Goal: Transaction & Acquisition: Purchase product/service

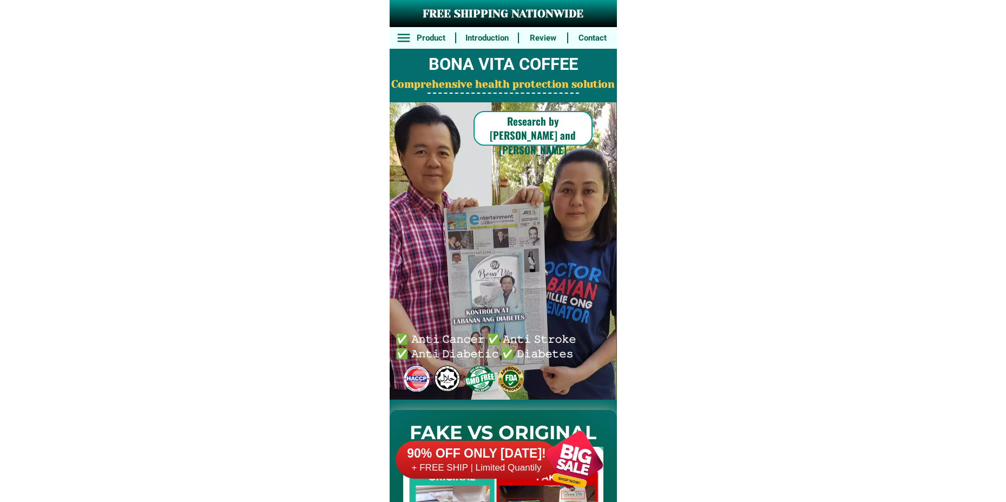
click at [535, 462] on div at bounding box center [574, 459] width 85 height 85
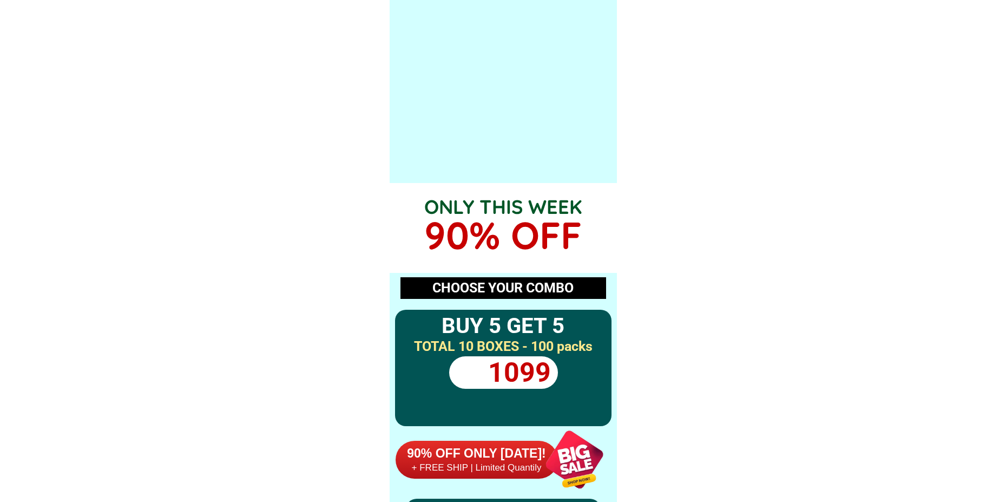
scroll to position [7961, 0]
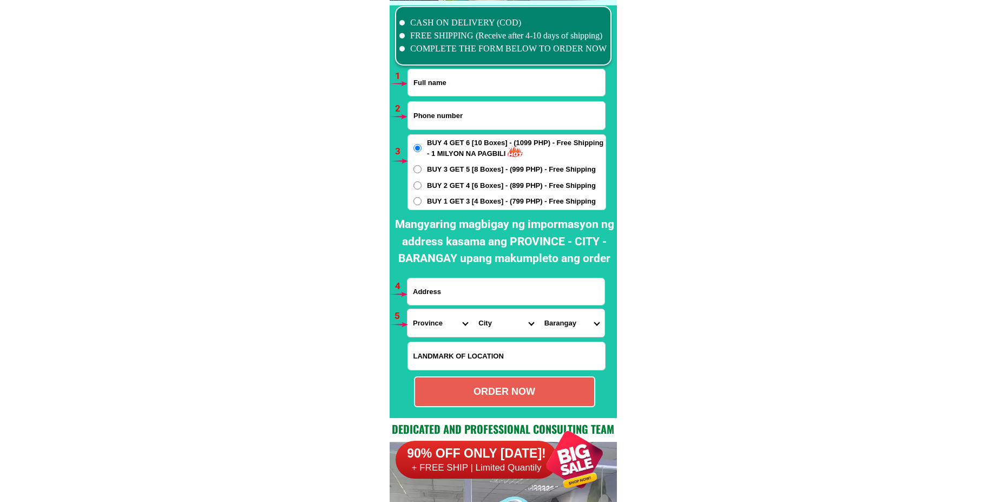
click at [551, 467] on div at bounding box center [574, 459] width 85 height 85
click at [451, 88] on input "Input full_name" at bounding box center [506, 82] width 197 height 27
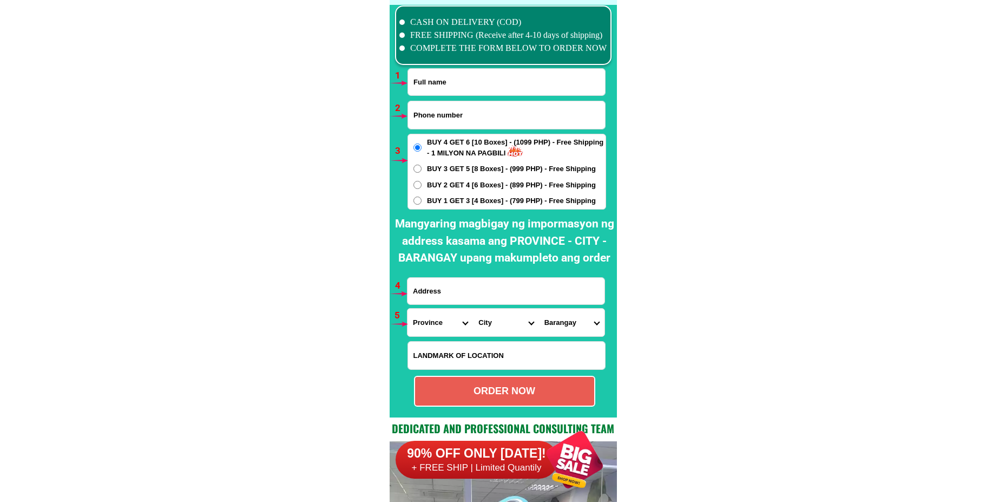
paste input "[PERSON_NAME]"
type input "[PERSON_NAME]"
click at [442, 111] on input "Input phone_number" at bounding box center [506, 115] width 197 height 28
paste input "09126994463"
type input "09126994463"
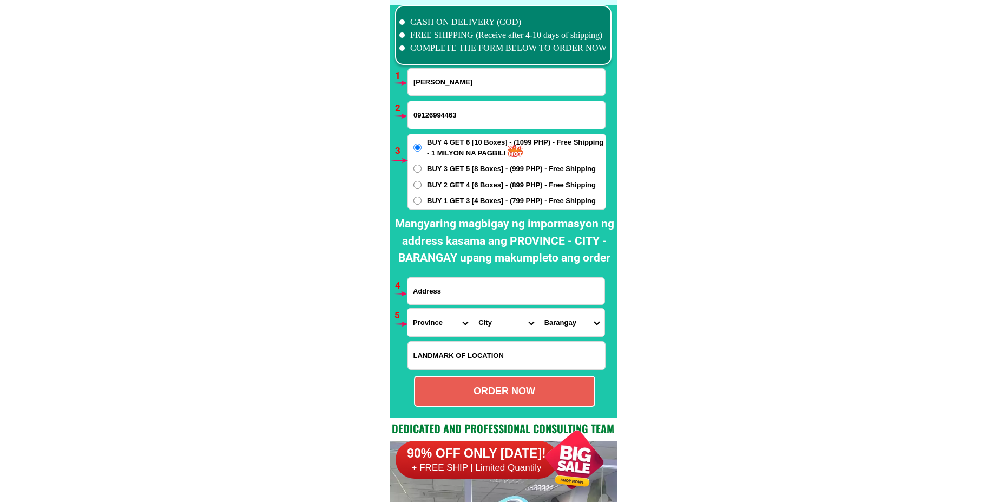
click at [467, 292] on input "Input address" at bounding box center [506, 291] width 197 height 27
paste input "phase 8 a PKG 8 blk89 lot 24 bagong silang caloocan city NCR [GEOGRAPHIC_DATA][…"
type input "phase 8 a PKG 8 blk89 lot 24 bagong silang caloocan city NCR [GEOGRAPHIC_DATA][…"
click button "submit" at bounding box center [0, 0] width 0 height 0
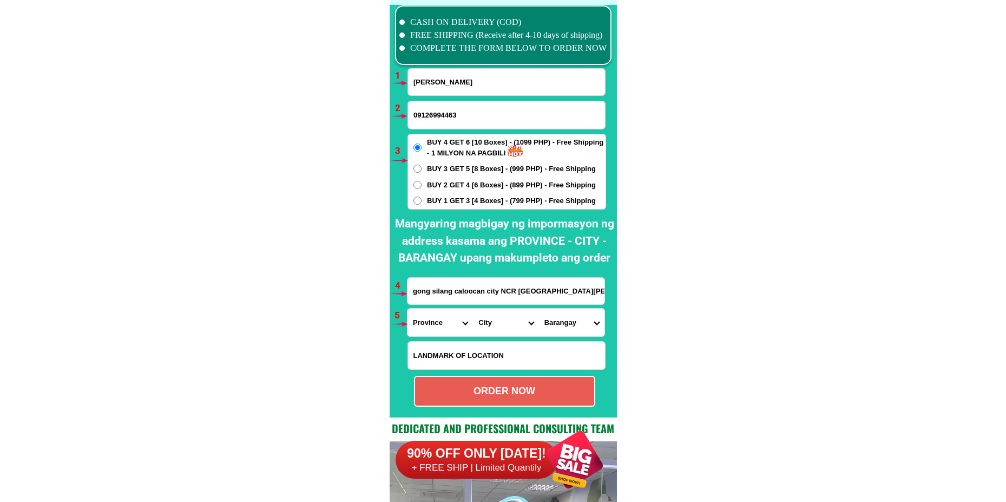
type input "09126994463"
type input "phase 8 a PKG 8 blk89 lot 24 bagong silang caloocan city NCR [GEOGRAPHIC_DATA][…"
radio input "true"
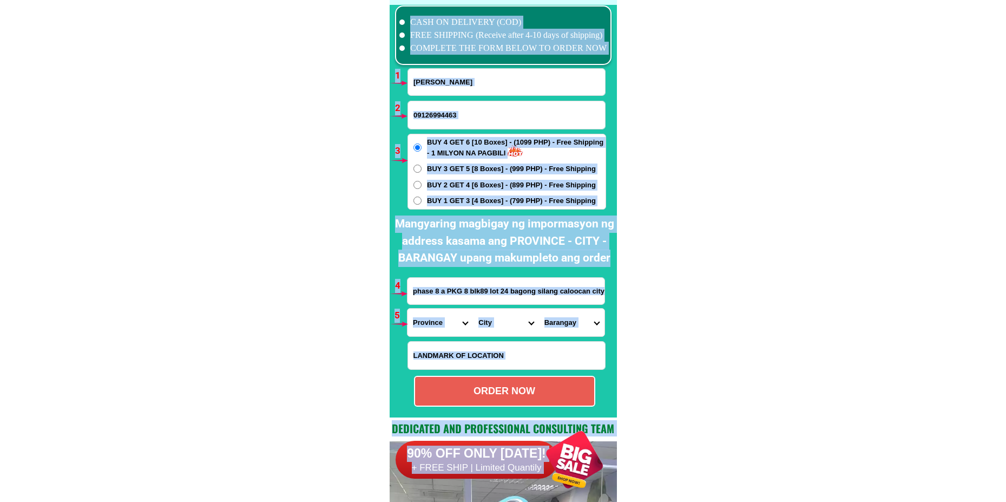
click at [494, 293] on input "phase 8 a PKG 8 blk89 lot 24 bagong silang caloocan city NCR [GEOGRAPHIC_DATA][…" at bounding box center [506, 291] width 197 height 27
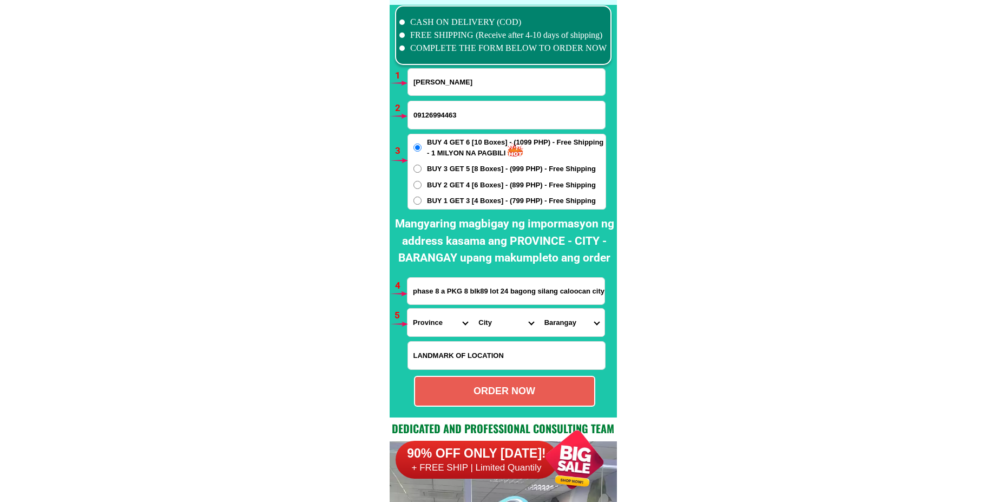
click at [424, 329] on select "Province [GEOGRAPHIC_DATA] [GEOGRAPHIC_DATA] [GEOGRAPHIC_DATA] [GEOGRAPHIC_DATA…" at bounding box center [441, 323] width 66 height 28
select select "63_219"
click at [408, 309] on select "Province [GEOGRAPHIC_DATA] [GEOGRAPHIC_DATA] [GEOGRAPHIC_DATA] [GEOGRAPHIC_DATA…" at bounding box center [441, 323] width 66 height 28
click at [486, 322] on select "City [GEOGRAPHIC_DATA] [GEOGRAPHIC_DATA] [GEOGRAPHIC_DATA] [GEOGRAPHIC_DATA]-ci…" at bounding box center [506, 323] width 66 height 28
select select "63_2199773"
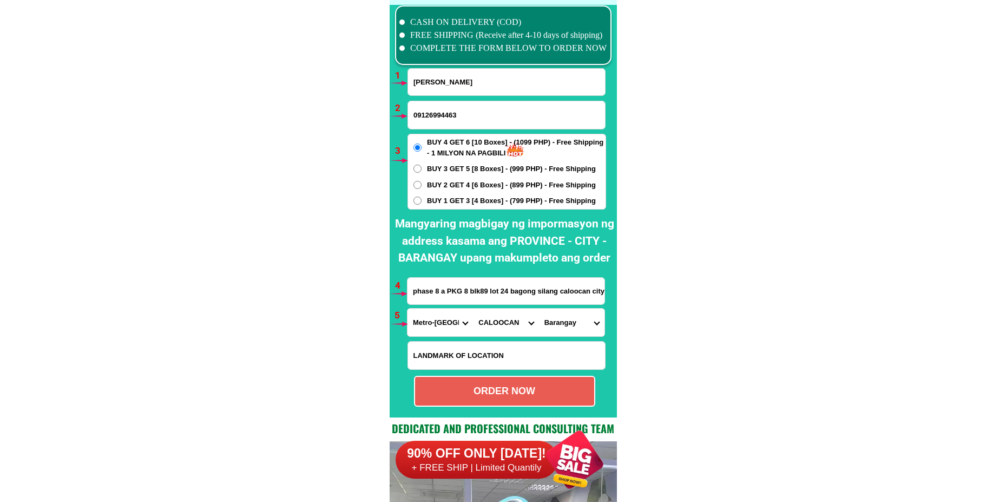
click at [473, 309] on select "City [GEOGRAPHIC_DATA] [GEOGRAPHIC_DATA] [GEOGRAPHIC_DATA] [GEOGRAPHIC_DATA]-ci…" at bounding box center [506, 323] width 66 height 28
drag, startPoint x: 551, startPoint y: 315, endPoint x: 557, endPoint y: 309, distance: 8.8
click at [550, 315] on select "[GEOGRAPHIC_DATA]" at bounding box center [572, 323] width 66 height 28
click at [568, 322] on select "[GEOGRAPHIC_DATA]" at bounding box center [572, 323] width 66 height 28
select select "63_21997732517"
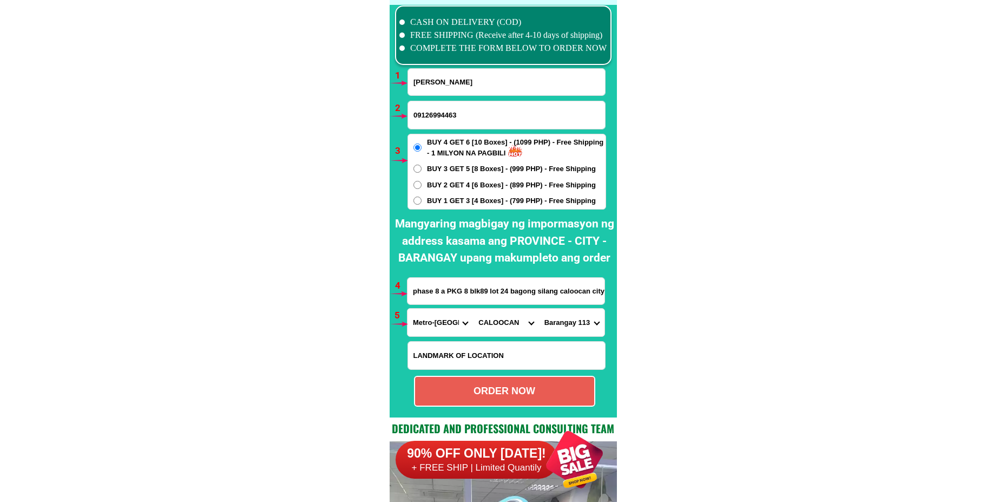
click at [539, 309] on select "[GEOGRAPHIC_DATA]" at bounding box center [572, 323] width 66 height 28
click at [493, 379] on div "ORDER NOW" at bounding box center [504, 391] width 181 height 31
radio input "true"
click at [453, 83] on input "Input full_name" at bounding box center [506, 82] width 197 height 27
paste input "[PERSON_NAME]"
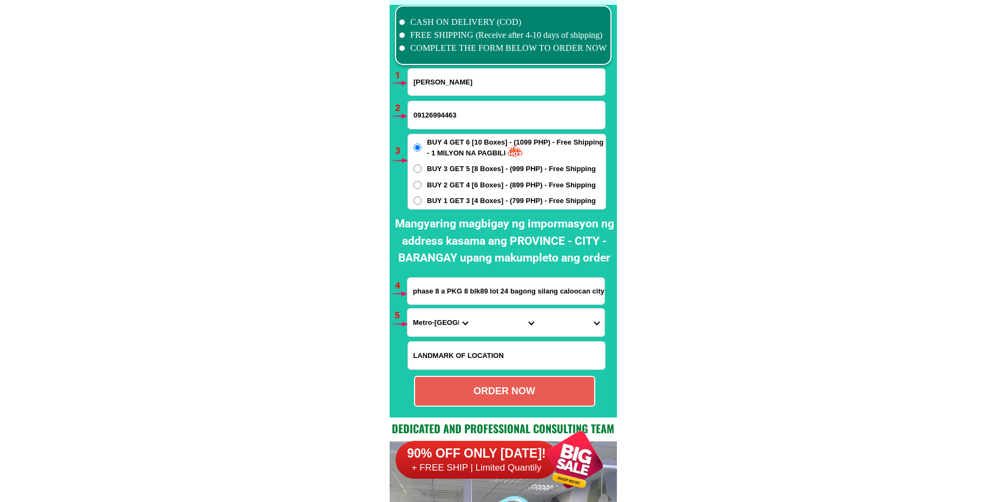
type input "[PERSON_NAME]"
click at [461, 113] on input "Input phone_number" at bounding box center [506, 115] width 197 height 28
paste input "09637805582"
type input "09637805582"
click at [413, 201] on label "BUY 1 GET 3 [4 Boxes] - (799 PHP) - Free Shipping" at bounding box center [507, 200] width 198 height 11
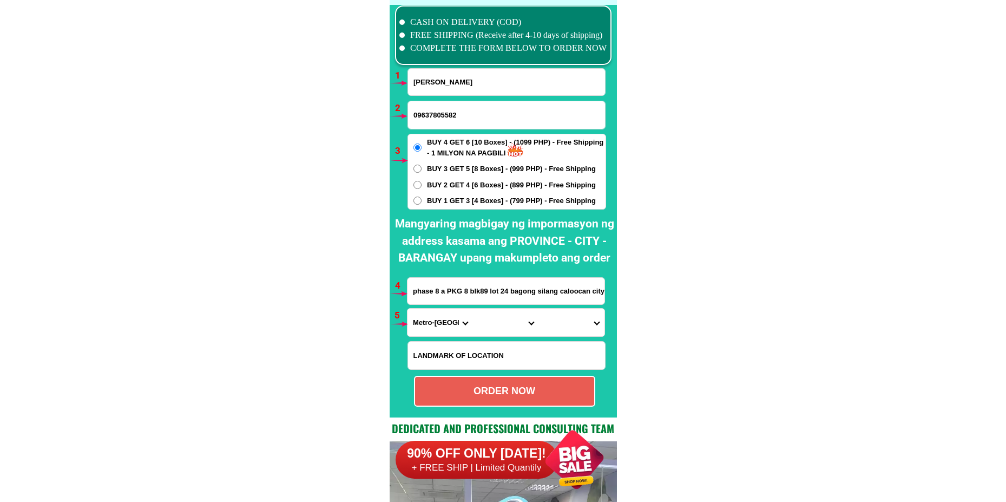
click at [414, 201] on input "BUY 1 GET 3 [4 Boxes] - (799 PHP) - Free Shipping" at bounding box center [418, 201] width 8 height 8
radio input "true"
click at [468, 303] on input "phase 8 a PKG 8 blk89 lot 24 bagong silang caloocan city NCR [GEOGRAPHIC_DATA][…" at bounding box center [506, 291] width 197 height 27
paste input "Hda puyas Brgy blumentrittmurrcia. Purok site"
type input "Hda puyas Brgy blumentrittmurrcia. Purok site"
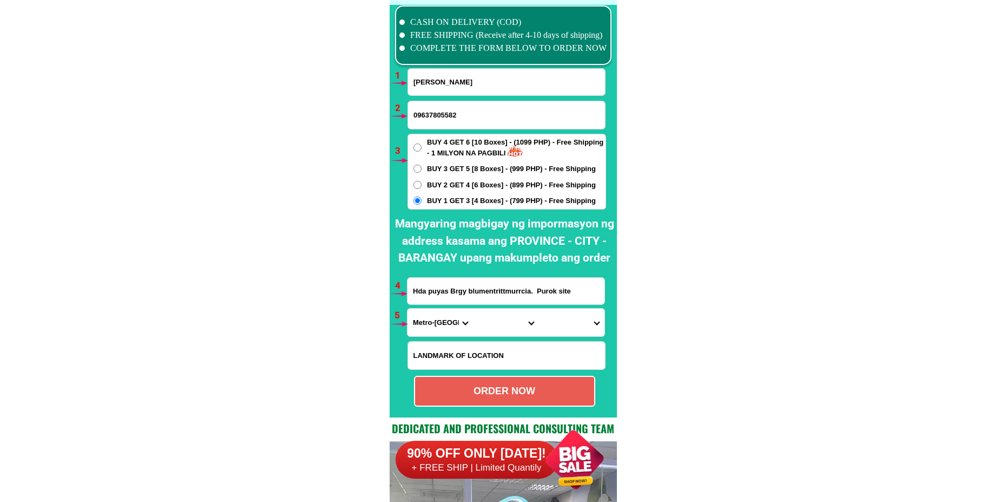
click at [403, 332] on div at bounding box center [395, 323] width 21 height 21
drag, startPoint x: 422, startPoint y: 323, endPoint x: 432, endPoint y: 312, distance: 14.2
click at [422, 323] on select "Province [GEOGRAPHIC_DATA] [GEOGRAPHIC_DATA] [GEOGRAPHIC_DATA] [GEOGRAPHIC_DATA…" at bounding box center [441, 323] width 66 height 28
select select "63_396"
click at [408, 309] on select "Province [GEOGRAPHIC_DATA] [GEOGRAPHIC_DATA] [GEOGRAPHIC_DATA] [GEOGRAPHIC_DATA…" at bounding box center [441, 323] width 66 height 28
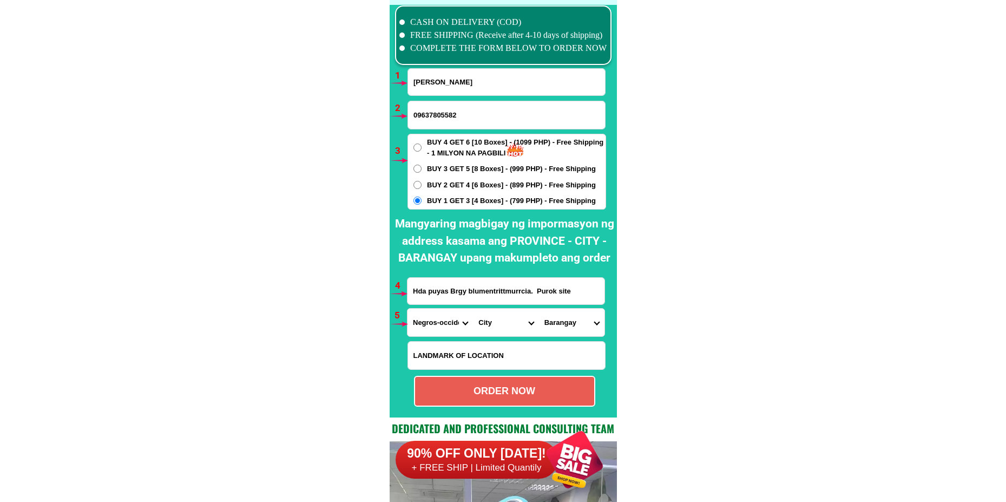
click at [489, 312] on select "City [GEOGRAPHIC_DATA]-city [GEOGRAPHIC_DATA]-city [GEOGRAPHIC_DATA] [GEOGRAPHI…" at bounding box center [506, 323] width 66 height 28
select select "63_3968471"
click at [473, 309] on select "City [GEOGRAPHIC_DATA]-city [GEOGRAPHIC_DATA]-city [GEOGRAPHIC_DATA] [GEOGRAPHI…" at bounding box center [506, 323] width 66 height 28
click at [573, 319] on select "Barangay Abo-abo Alegria Amayco Blumentritt Buenavista [GEOGRAPHIC_DATA] Canlan…" at bounding box center [572, 323] width 66 height 28
select select "63_396847118804"
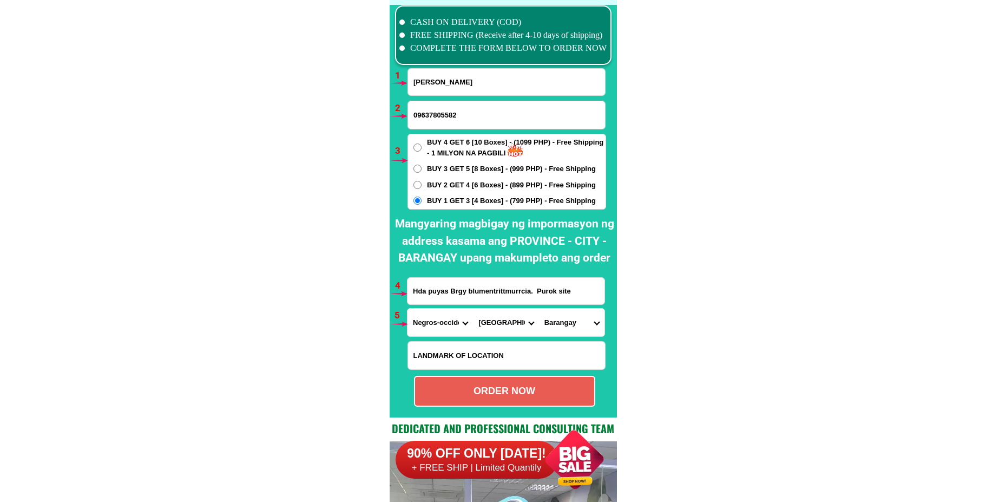
click at [539, 309] on select "Barangay Abo-abo Alegria Amayco Blumentritt Buenavista [GEOGRAPHIC_DATA] Canlan…" at bounding box center [572, 323] width 66 height 28
click at [525, 387] on div "ORDER NOW" at bounding box center [504, 391] width 179 height 15
radio input "true"
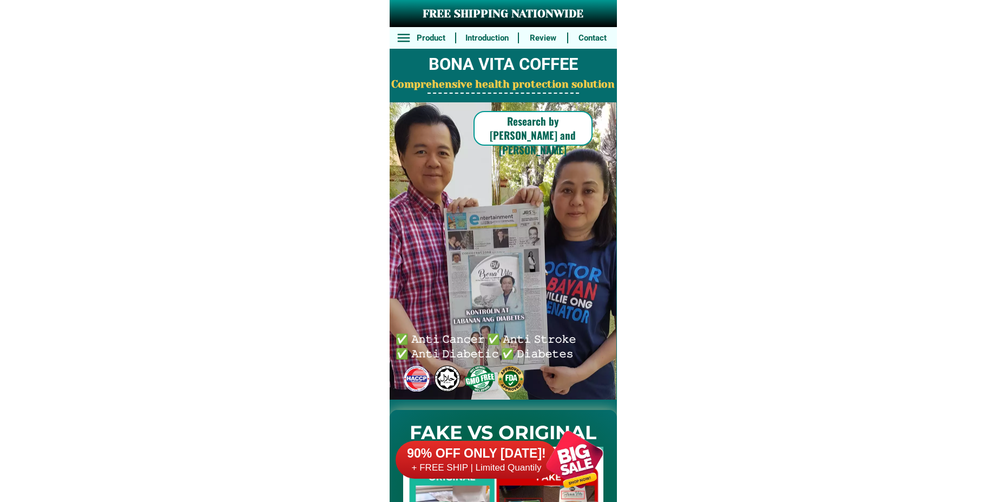
click at [560, 456] on div at bounding box center [574, 459] width 85 height 85
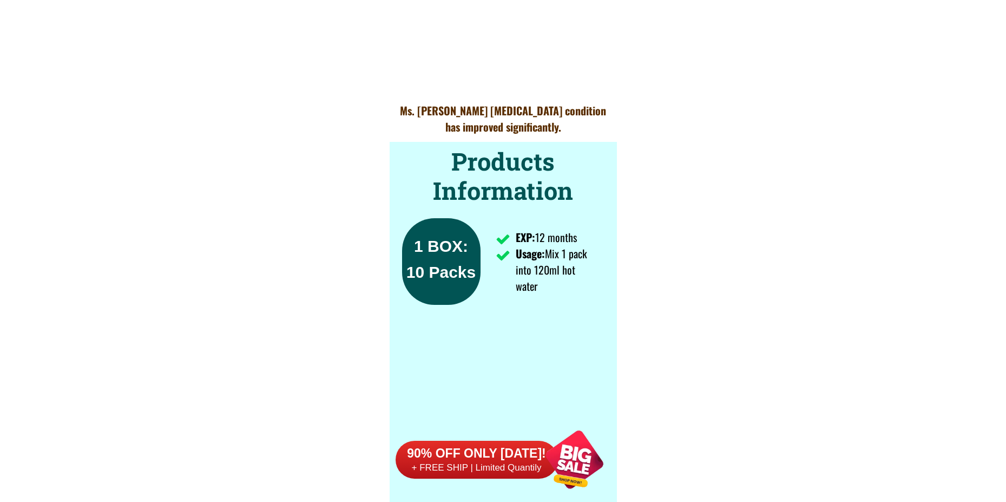
scroll to position [7961, 0]
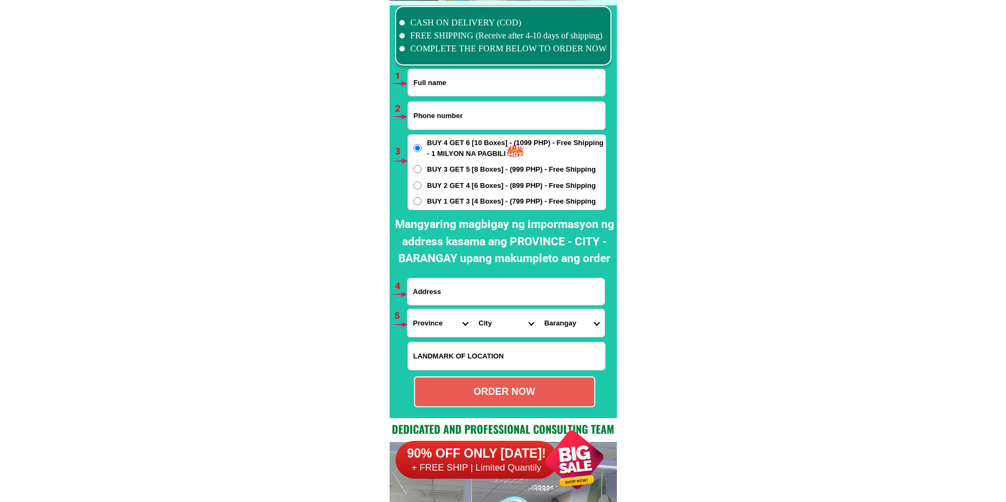
click at [444, 92] on input "Input full_name" at bounding box center [506, 82] width 197 height 27
click at [447, 109] on input "Input phone_number" at bounding box center [506, 116] width 197 height 28
paste input "09393255176"
type input "09393255176"
click at [450, 78] on input "Input full_name" at bounding box center [506, 82] width 197 height 27
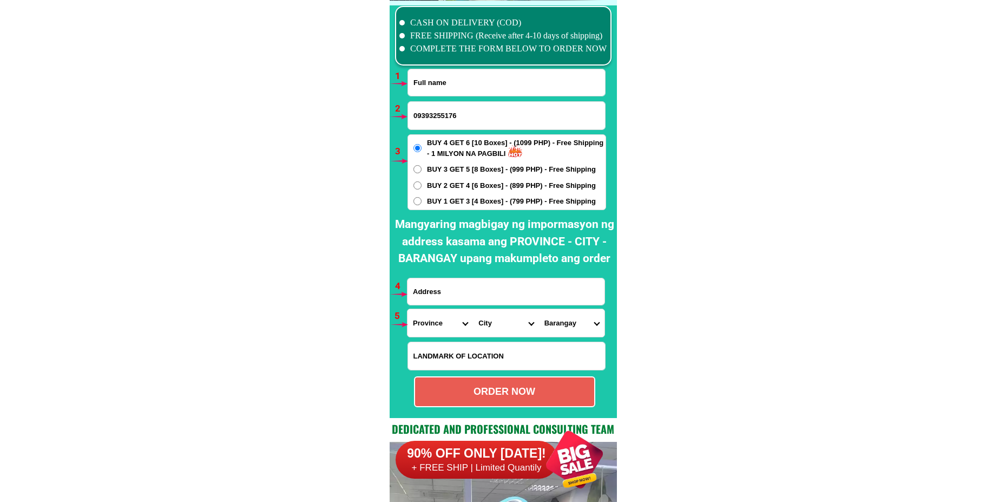
paste input "Estela Deleon"
type input "Estela Deleon"
click at [456, 205] on span "BUY 1 GET 3 [4 Boxes] - (799 PHP) - Free Shipping" at bounding box center [511, 201] width 169 height 11
click at [422, 205] on input "BUY 1 GET 3 [4 Boxes] - (799 PHP) - Free Shipping" at bounding box center [418, 201] width 8 height 8
radio input "true"
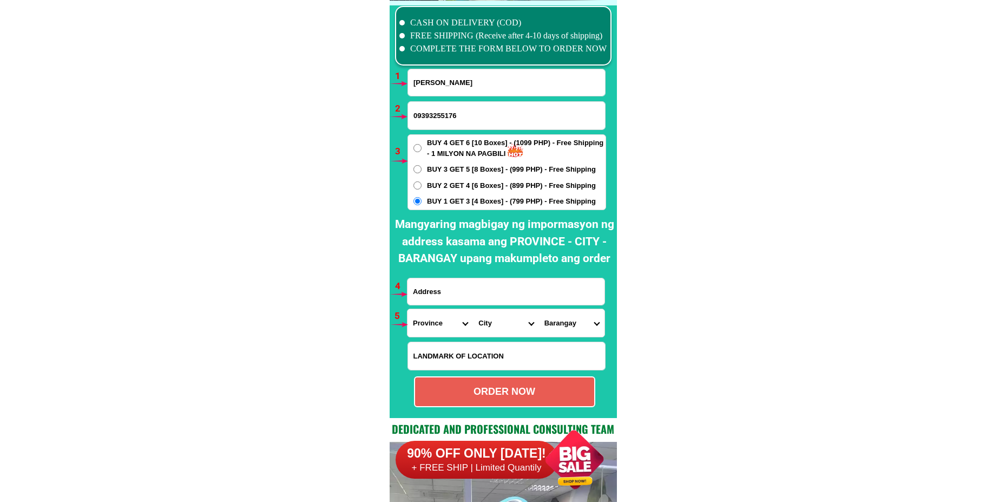
click at [473, 292] on input "Input address" at bounding box center [506, 291] width 197 height 27
paste input "ESTELA DE LEON nkl 8 lot 7 emersld st Ceudaf grande bararangay muzon taytay riz…"
type input "ESTELA DE LEON nkl 8 lot 7 emersld st Ceudaf grande bararangay muzon taytay riz…"
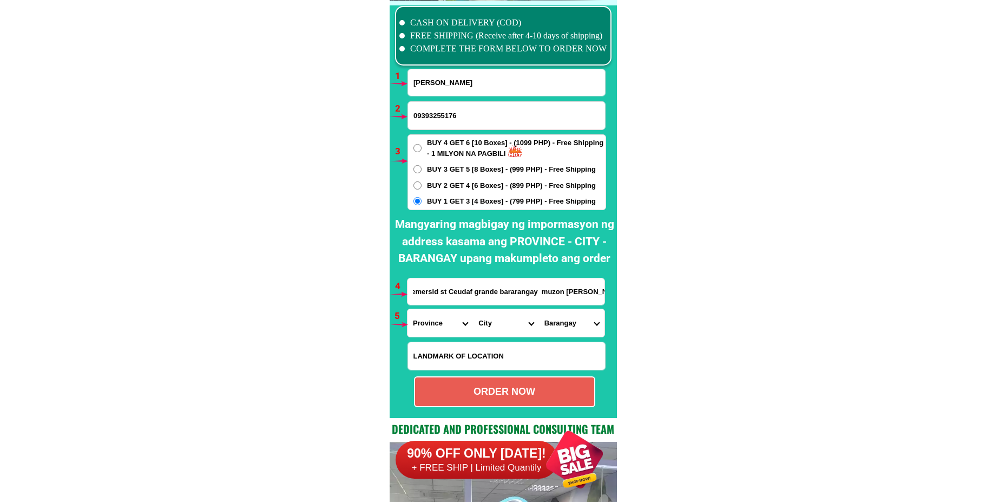
click at [442, 150] on span "BUY 4 GET 6 [10 Boxes] - (1099 PHP) - Free Shipping - 1 MILYON NA PAGBILI" at bounding box center [516, 148] width 179 height 21
click at [422, 150] on input "BUY 4 GET 6 [10 Boxes] - (1099 PHP) - Free Shipping - 1 MILYON NA PAGBILI" at bounding box center [418, 148] width 8 height 8
radio input "true"
click at [431, 325] on select "Province [GEOGRAPHIC_DATA] [GEOGRAPHIC_DATA] [GEOGRAPHIC_DATA] [GEOGRAPHIC_DATA…" at bounding box center [441, 323] width 66 height 28
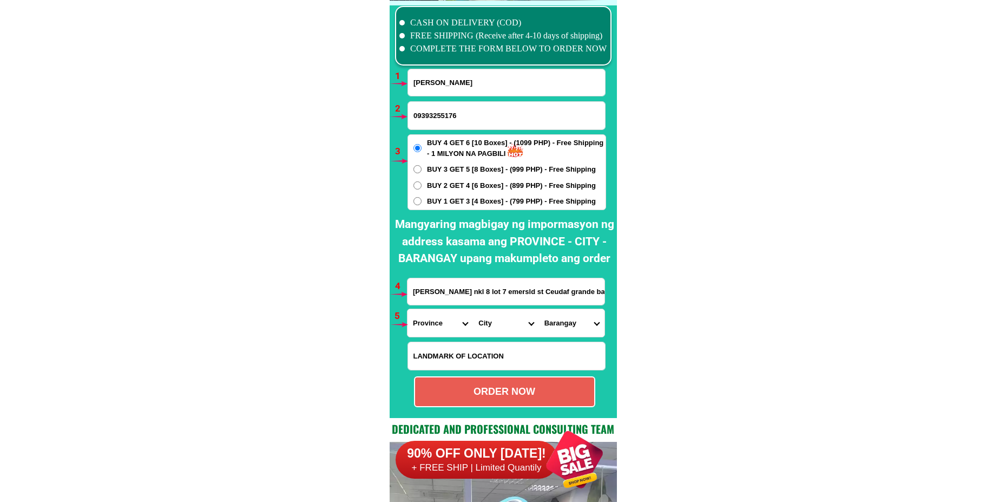
select select "63_993"
click at [408, 309] on select "Province [GEOGRAPHIC_DATA] [GEOGRAPHIC_DATA] [GEOGRAPHIC_DATA] [GEOGRAPHIC_DATA…" at bounding box center [441, 323] width 66 height 28
click at [481, 316] on select "City Angono Antipolo-city Binangonan Cainta Cardona Jala-jala Pililla Rizal-bar…" at bounding box center [506, 323] width 66 height 28
click at [473, 309] on select "City Angono Antipolo-city Binangonan Cainta Cardona Jala-jala Pililla Rizal-bar…" at bounding box center [506, 323] width 66 height 28
click at [509, 291] on input "ESTELA DE LEON nkl 8 lot 7 emersld st Ceudaf grande bararangay muzon taytay riz…" at bounding box center [506, 291] width 197 height 27
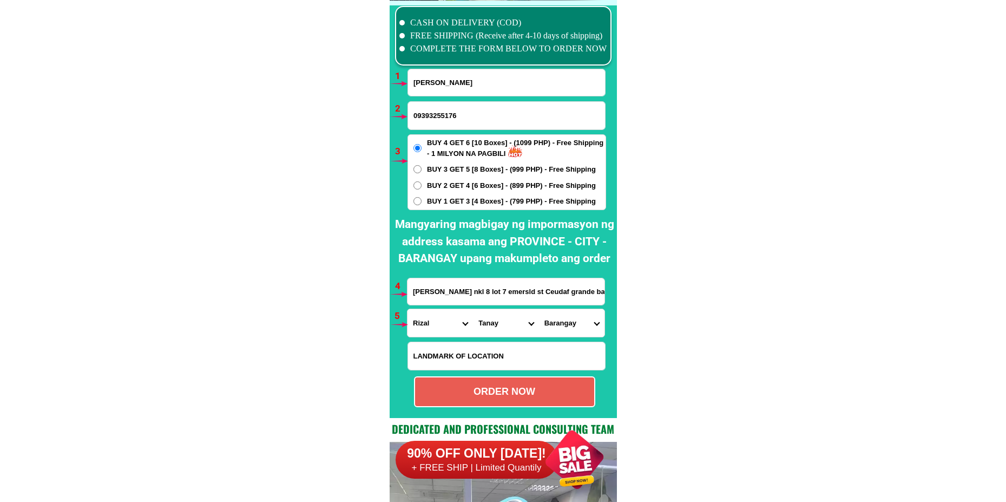
click at [494, 325] on select "City Angono Antipolo-city Binangonan Cainta Cardona Jala-jala Pililla Rizal-bar…" at bounding box center [506, 323] width 66 height 28
select select "63_9936987"
click at [473, 309] on select "City Angono Antipolo-city Binangonan Cainta Cardona Jala-jala Pililla Rizal-bar…" at bounding box center [506, 323] width 66 height 28
click at [553, 320] on select "Barangay Dolores (pob.) Muzon San isidro San juan Santa ana" at bounding box center [572, 323] width 66 height 28
select select "63_99369877591"
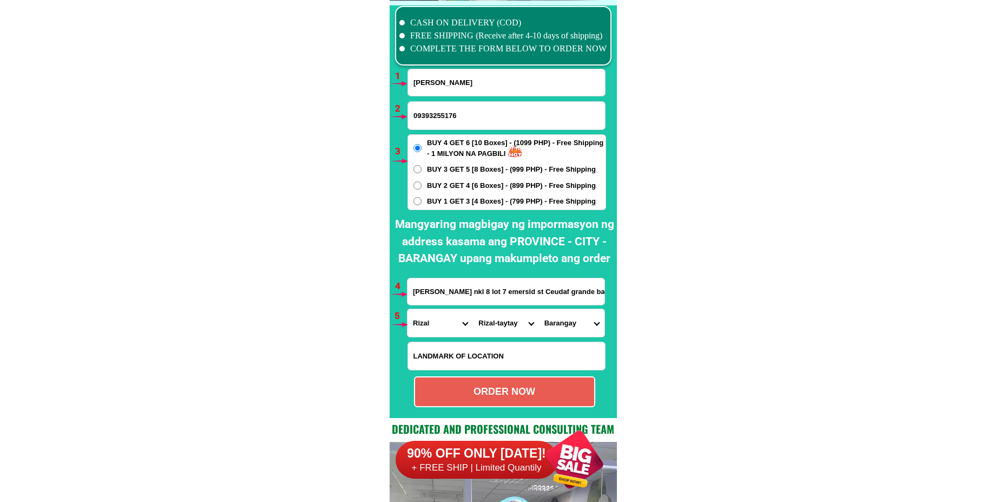
click at [539, 309] on select "Barangay Dolores (pob.) Muzon San isidro San juan Santa ana" at bounding box center [572, 323] width 66 height 28
click at [500, 398] on div "ORDER NOW" at bounding box center [504, 391] width 179 height 15
radio input "true"
